Goal: Transaction & Acquisition: Purchase product/service

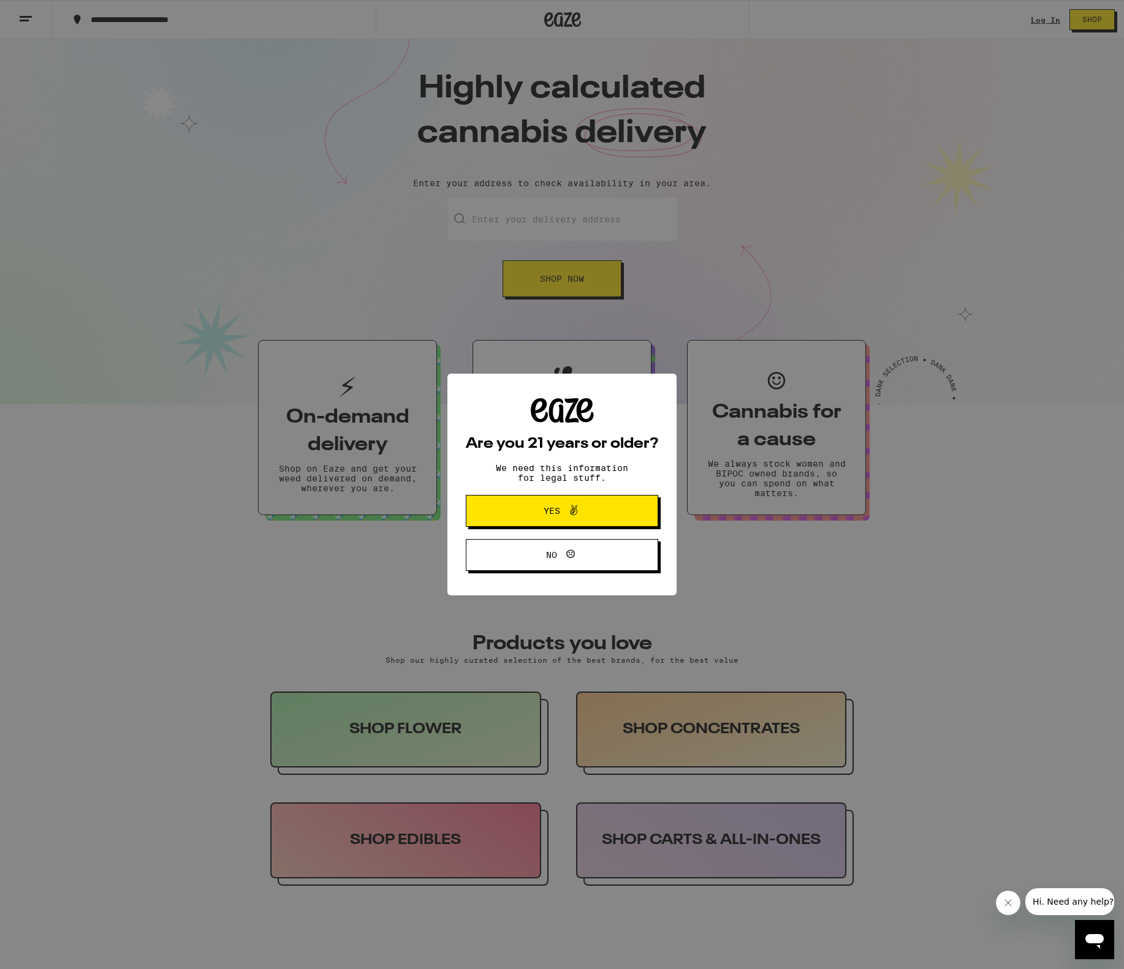
click at [552, 521] on button "Yes" at bounding box center [562, 511] width 192 height 32
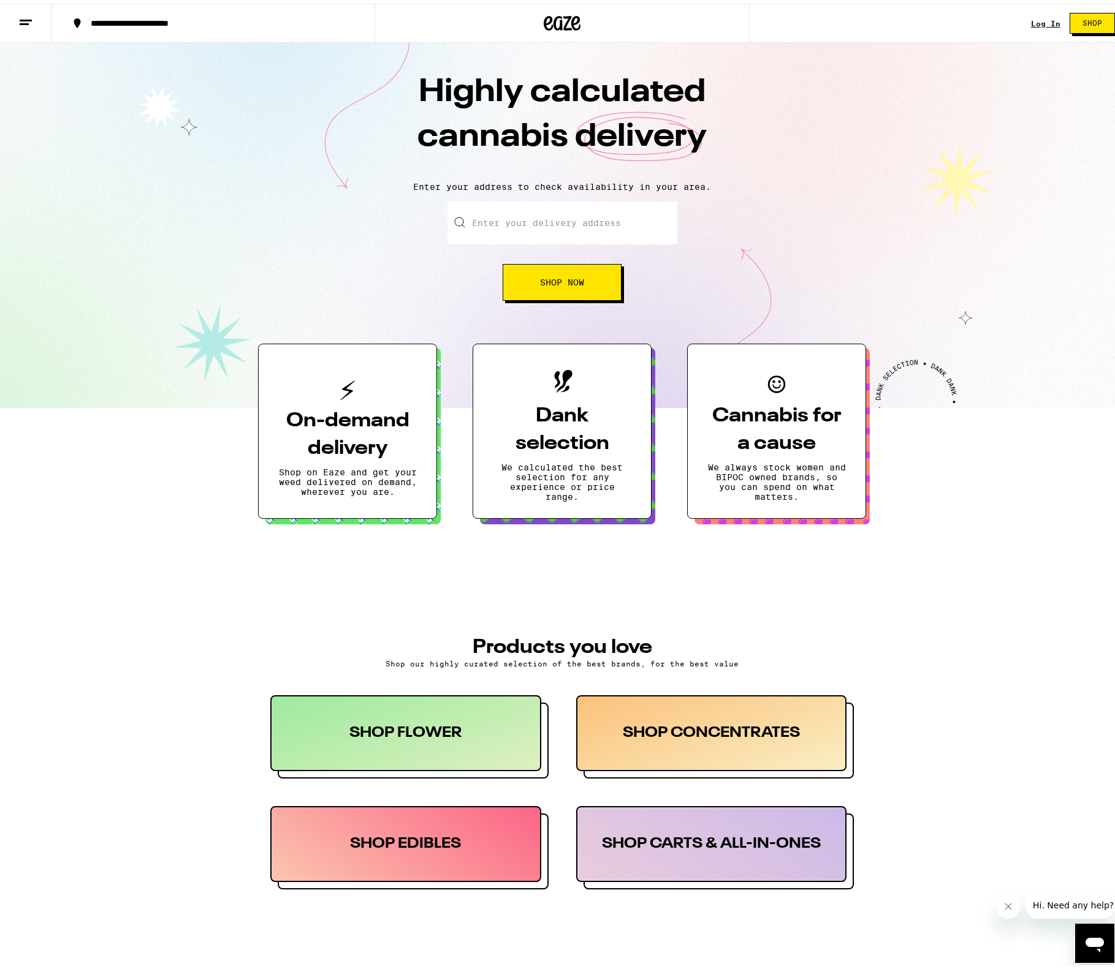
click at [526, 229] on input "Enter your delivery address" at bounding box center [562, 219] width 230 height 43
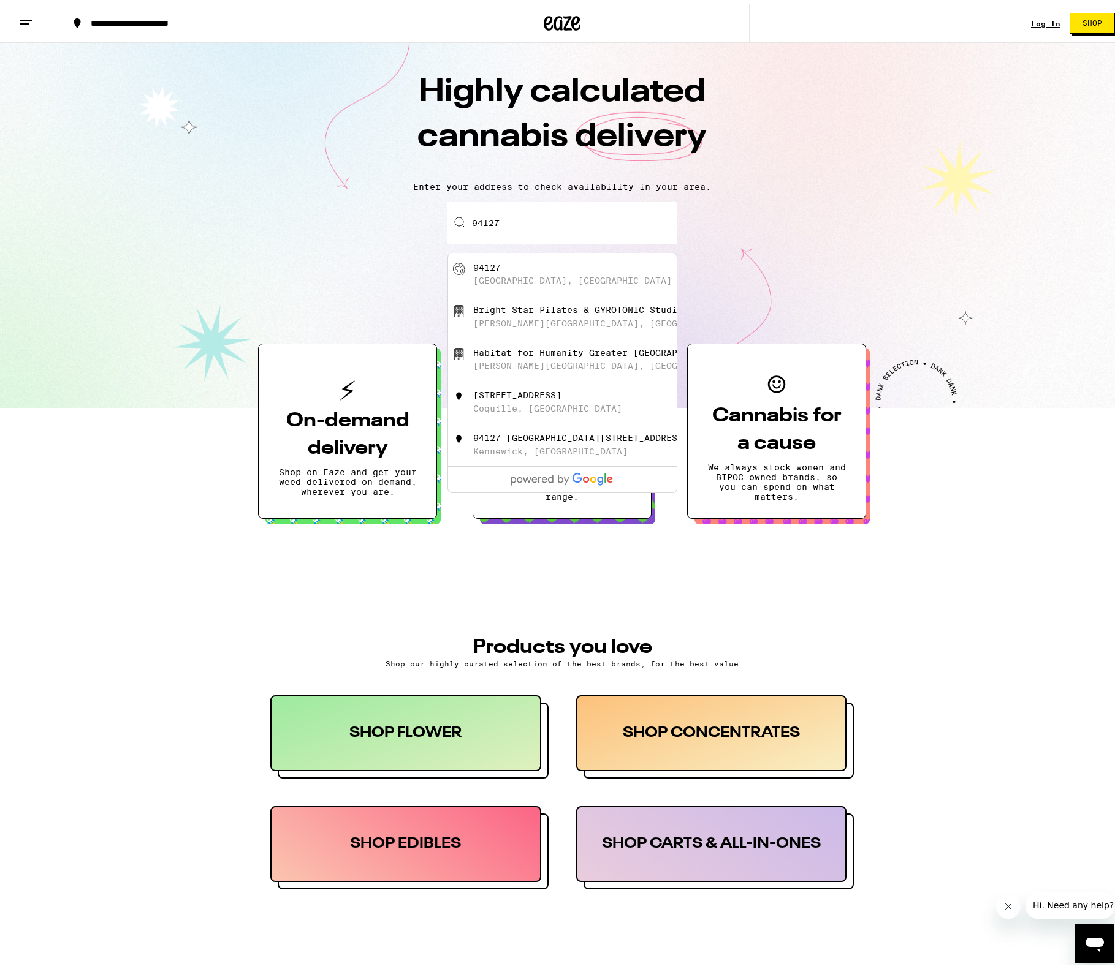
click at [554, 273] on div "[GEOGRAPHIC_DATA], [GEOGRAPHIC_DATA]" at bounding box center [582, 270] width 219 height 23
type input "[GEOGRAPHIC_DATA]"
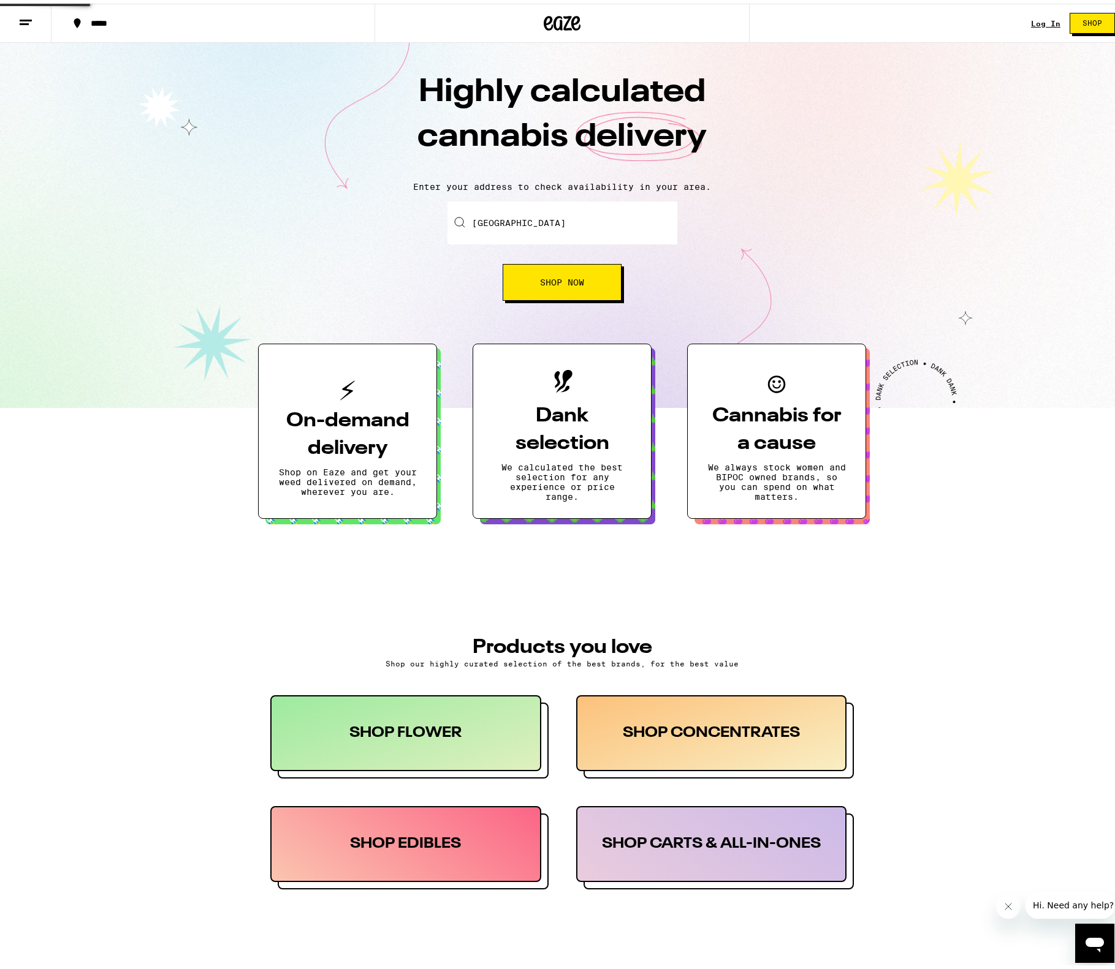
drag, startPoint x: 554, startPoint y: 273, endPoint x: 555, endPoint y: 281, distance: 7.5
click at [555, 281] on span "Shop Now" at bounding box center [562, 279] width 44 height 9
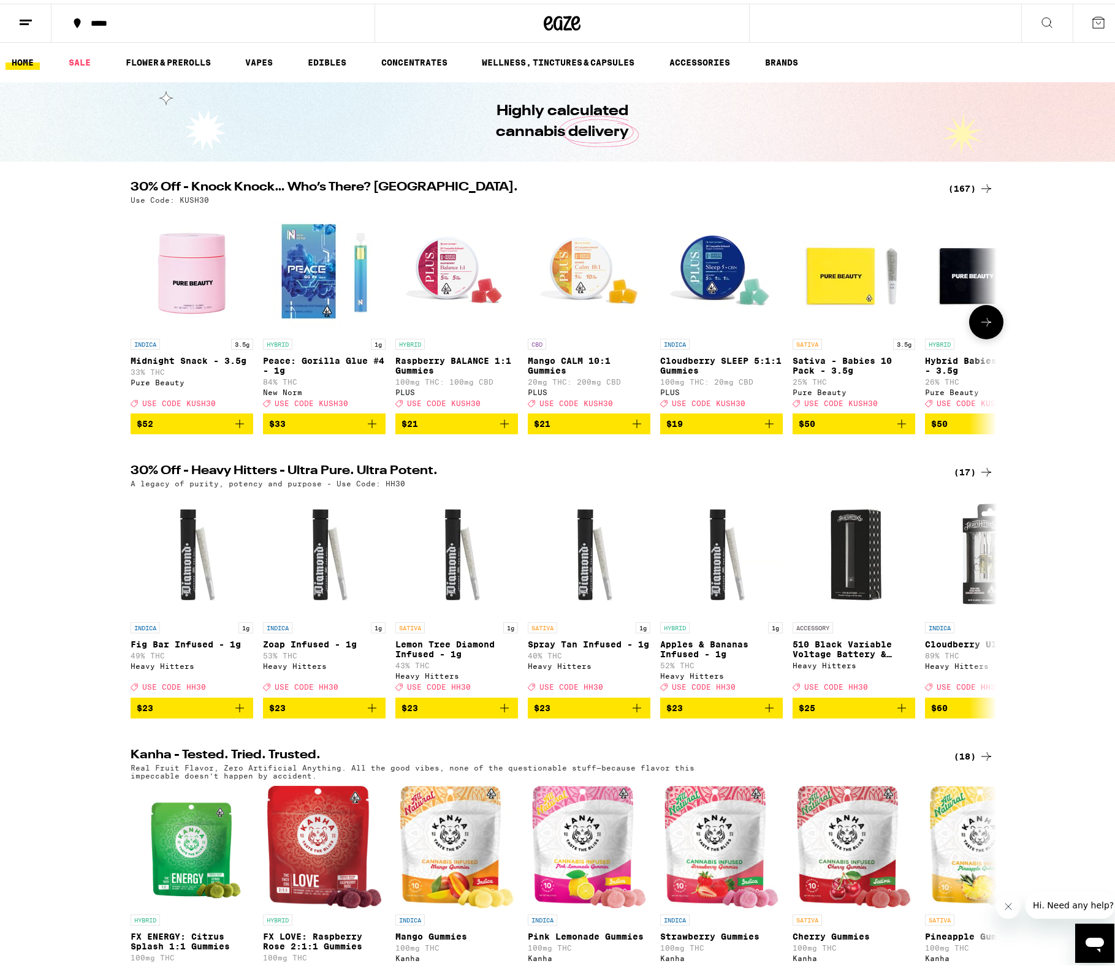
click at [189, 292] on img "Open page for Midnight Snack - 3.5g from Pure Beauty" at bounding box center [192, 268] width 123 height 123
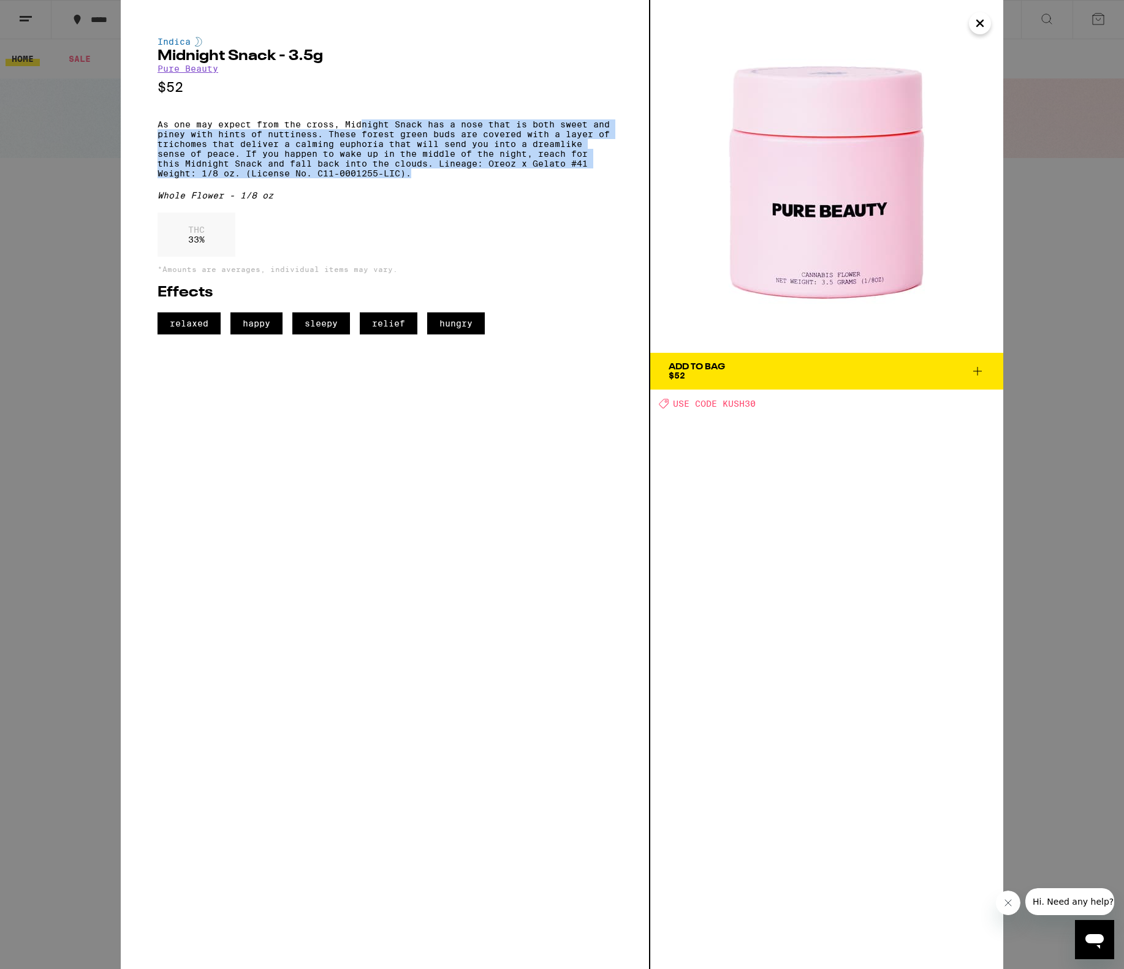
drag, startPoint x: 366, startPoint y: 135, endPoint x: 428, endPoint y: 189, distance: 81.2
click at [428, 178] on p "As one may expect from the cross, Midnight Snack has a nose that is both sweet …" at bounding box center [384, 148] width 455 height 59
